Goal: Information Seeking & Learning: Learn about a topic

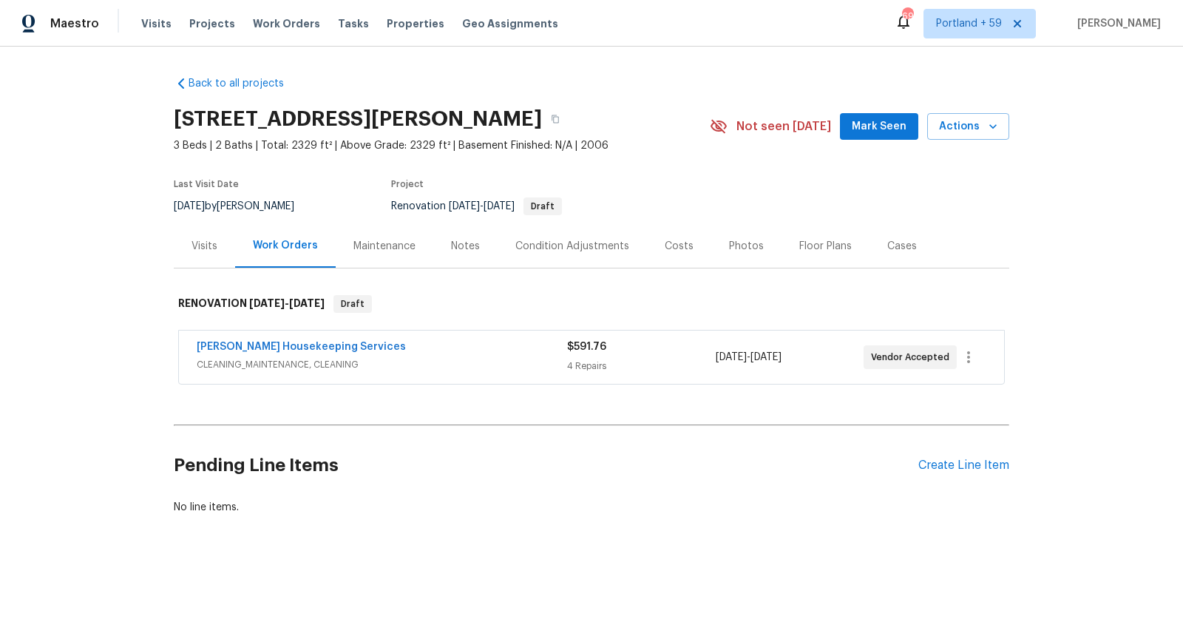
click at [733, 251] on div "Photos" at bounding box center [746, 246] width 35 height 15
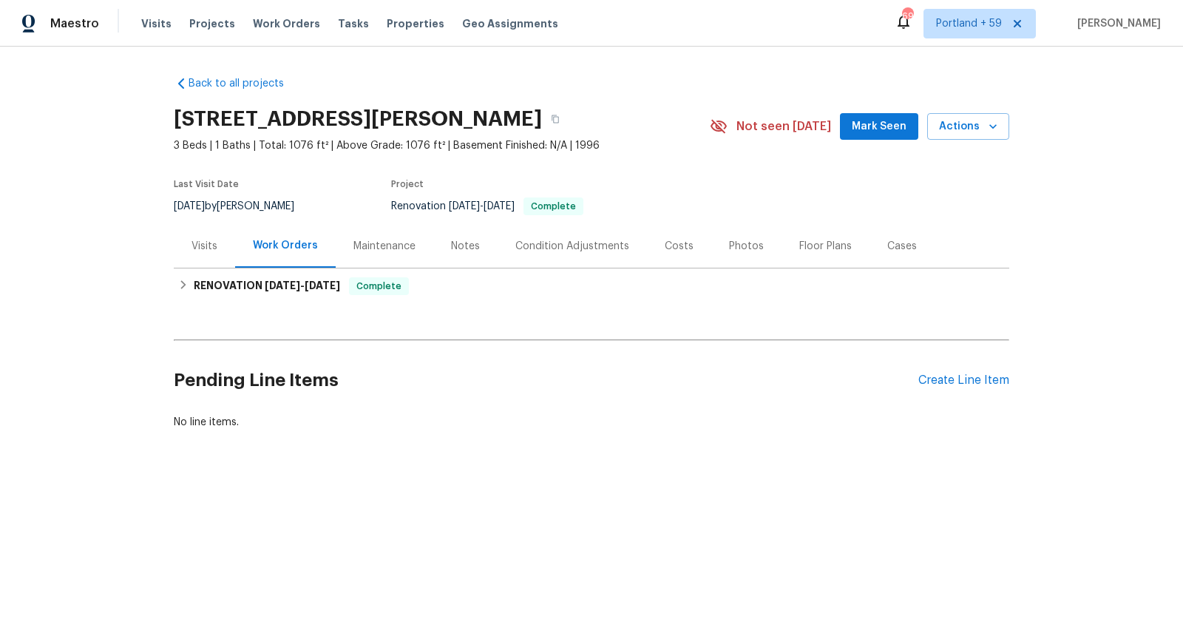
click at [744, 253] on div "Photos" at bounding box center [746, 246] width 70 height 44
